Goal: Task Accomplishment & Management: Manage account settings

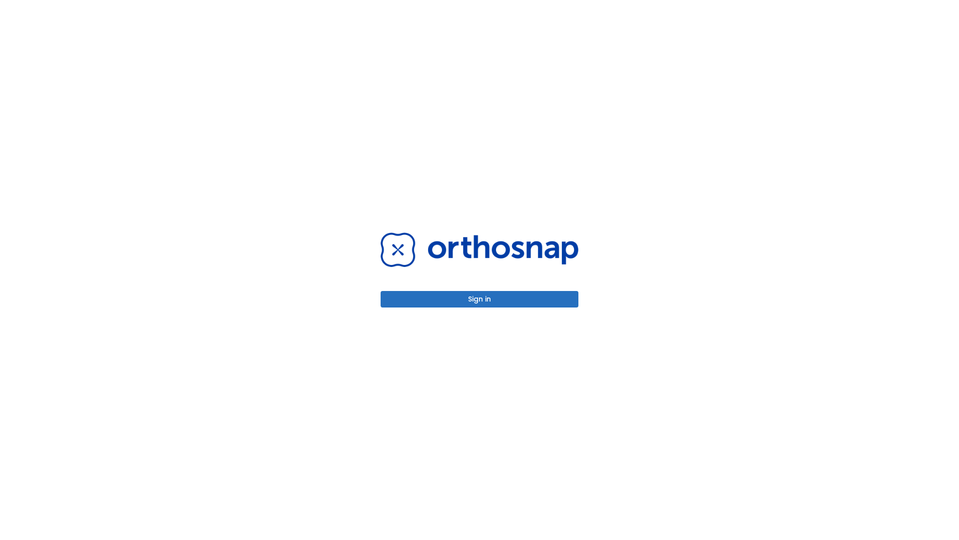
click at [480, 299] on button "Sign in" at bounding box center [480, 299] width 198 height 16
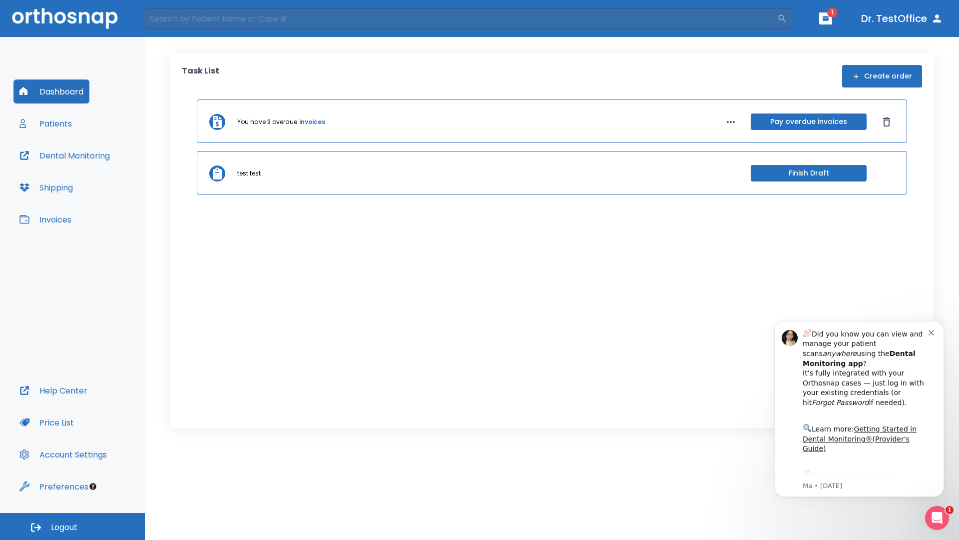
click at [72, 526] on span "Logout" at bounding box center [64, 527] width 26 height 11
